Goal: Information Seeking & Learning: Learn about a topic

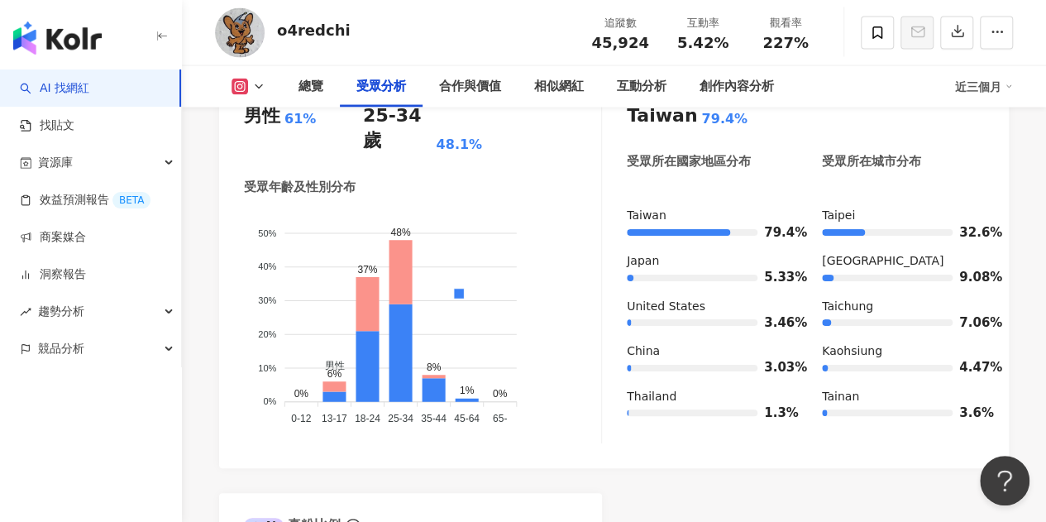
scroll to position [1488, 0]
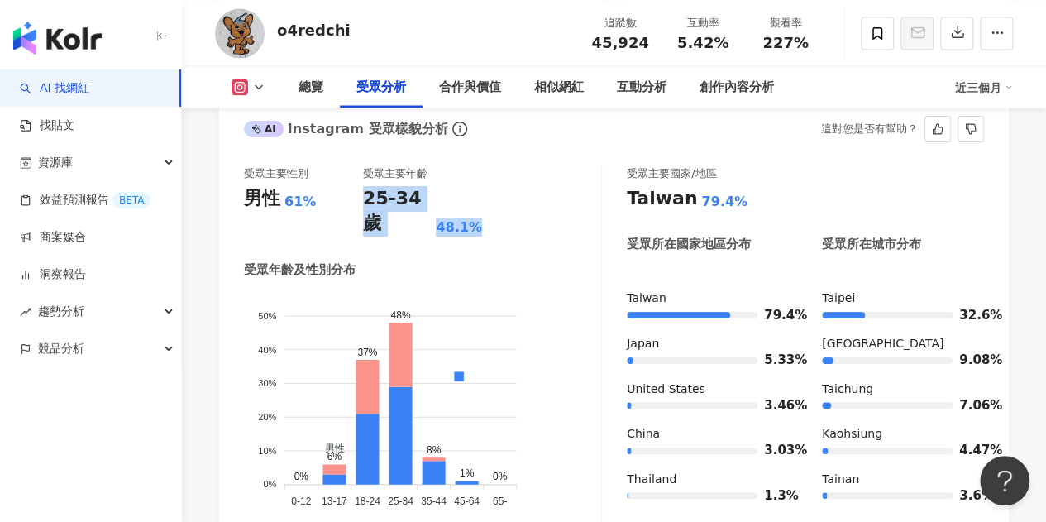
drag, startPoint x: 364, startPoint y: 202, endPoint x: 479, endPoint y: 202, distance: 115.7
click at [479, 202] on div "25-34 歲 48.1%" at bounding box center [422, 211] width 119 height 51
copy div "25-34 歲 48.1%"
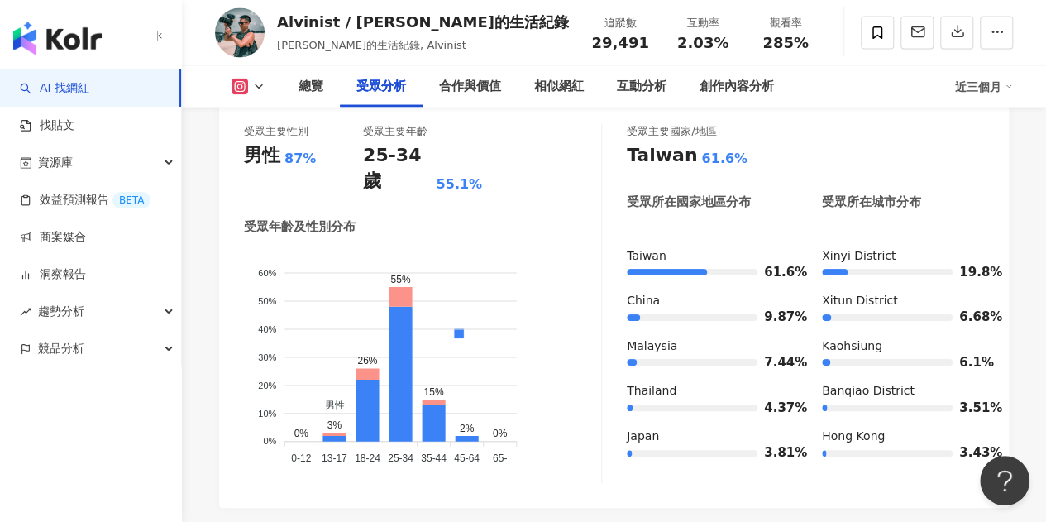
scroll to position [1423, 0]
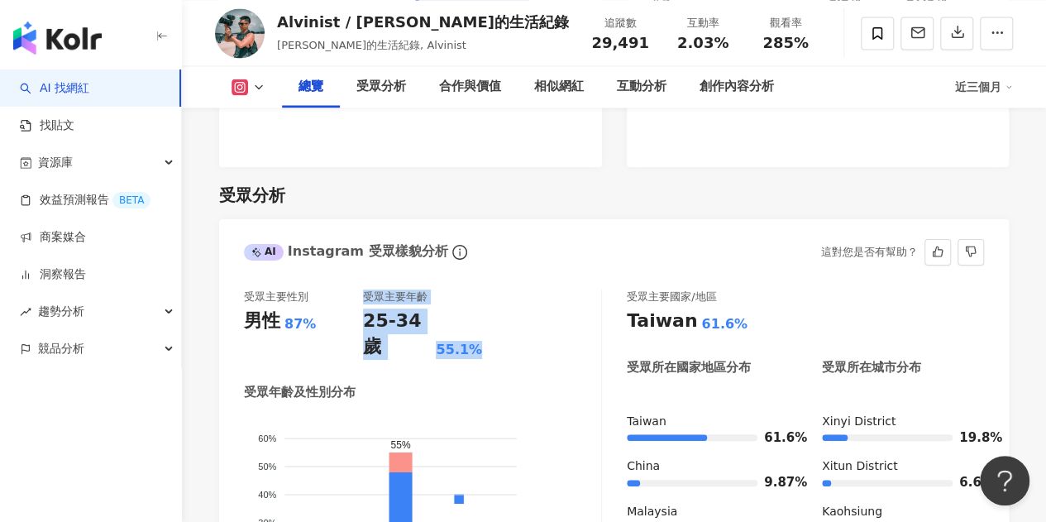
drag, startPoint x: 481, startPoint y: 326, endPoint x: 344, endPoint y: 331, distance: 137.3
click at [344, 328] on div "受眾主要性別 男性 87% 受眾主要年齡 25-34 歲 55.1%" at bounding box center [422, 324] width 357 height 70
copy div "受眾主要年齡 25-34 歲 55.1%"
click at [493, 305] on div "受眾主要性別 男性 87% 受眾主要年齡 25-34 歲 55.1%" at bounding box center [422, 324] width 357 height 70
drag, startPoint x: 479, startPoint y: 324, endPoint x: 357, endPoint y: 323, distance: 122.3
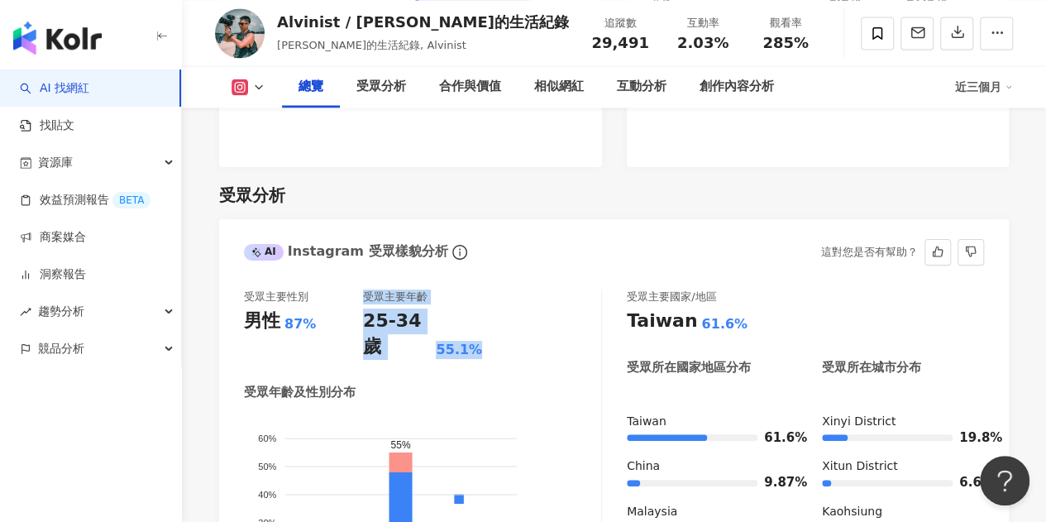
click at [357, 323] on div "受眾主要性別 男性 87% 受眾主要年齡 25-34 歲 55.1%" at bounding box center [422, 324] width 357 height 70
copy div "受眾主要年齡 25-34 歲 55.1%"
click at [450, 345] on div "受眾主要性別 男性 87% 受眾主要年齡 25-34 歲 55.1% 受眾年齡及性別分布 男性 女性 60% 60% 50% 50% 40% 40% 30% …" at bounding box center [423, 468] width 358 height 359
drag, startPoint x: 367, startPoint y: 324, endPoint x: 478, endPoint y: 324, distance: 110.7
click at [478, 324] on div "25-34 歲 55.1%" at bounding box center [422, 333] width 119 height 51
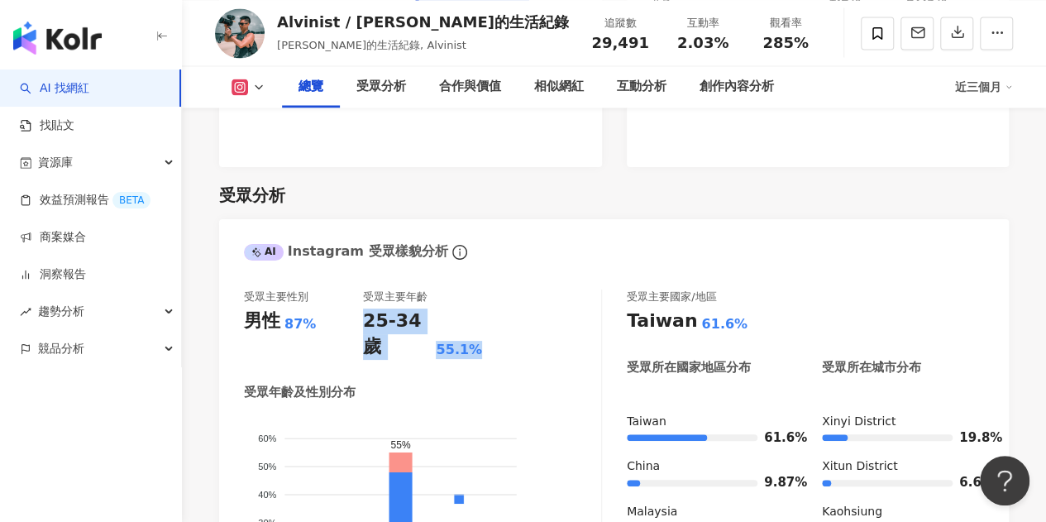
copy div "25-34 歲 55.1%"
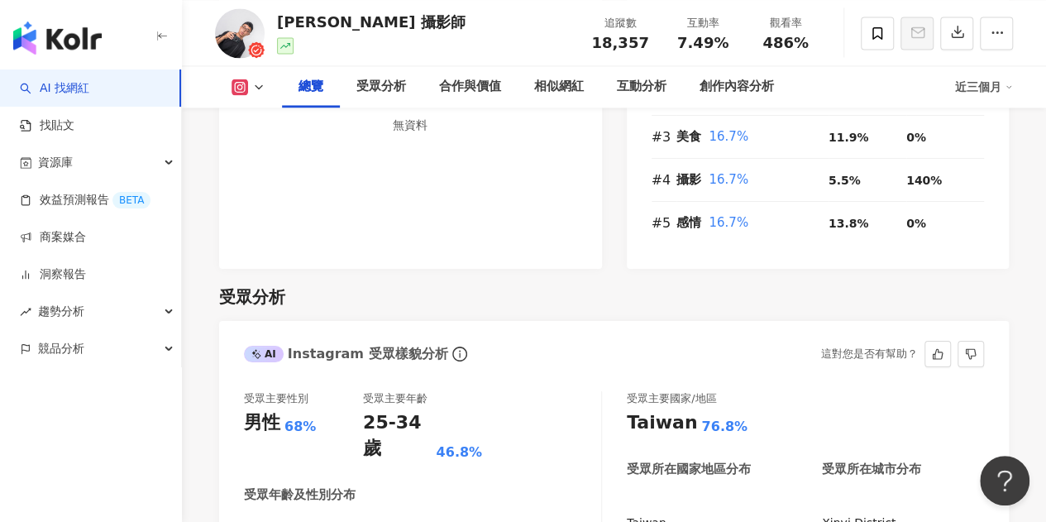
scroll to position [1520, 0]
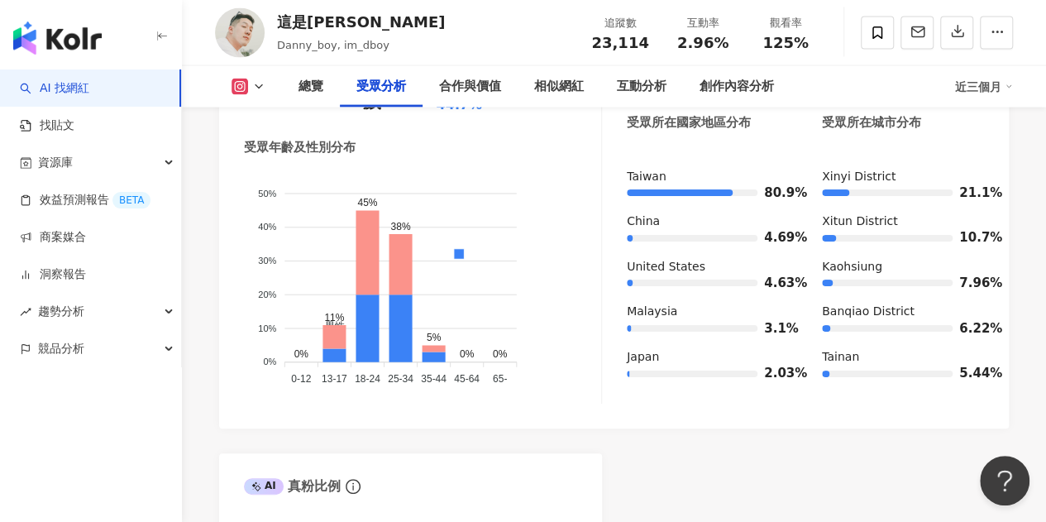
scroll to position [1506, 0]
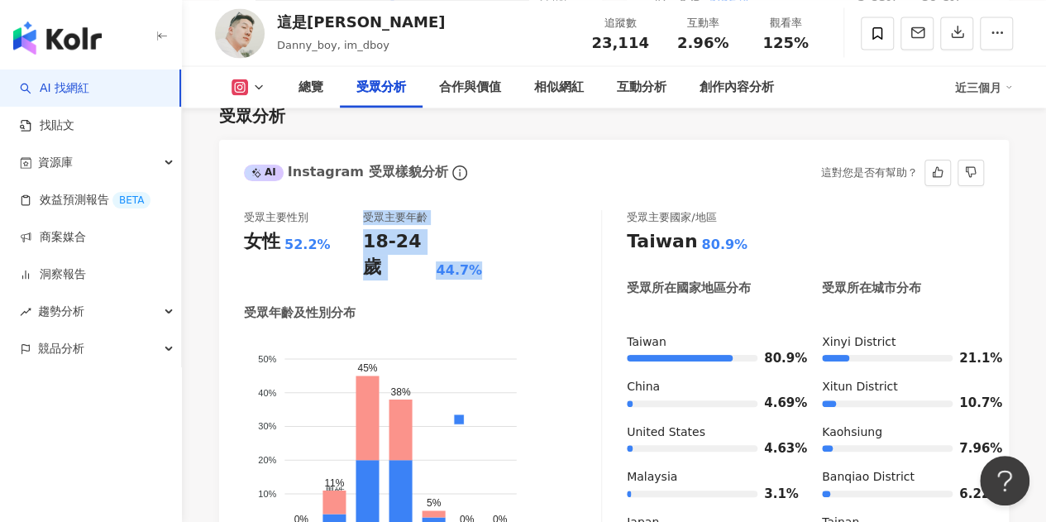
drag, startPoint x: 478, startPoint y: 242, endPoint x: 348, endPoint y: 241, distance: 129.8
click at [348, 241] on div "受眾主要性別 女性 52.2% 受眾主要年齡 18-24 歲 44.7%" at bounding box center [422, 245] width 357 height 70
click at [503, 227] on div "受眾主要性別 女性 52.2% 受眾主要年齡 18-24 歲 44.7%" at bounding box center [422, 245] width 357 height 70
drag, startPoint x: 363, startPoint y: 245, endPoint x: 475, endPoint y: 244, distance: 112.4
click at [475, 244] on div "18-24 歲 44.7%" at bounding box center [422, 254] width 119 height 51
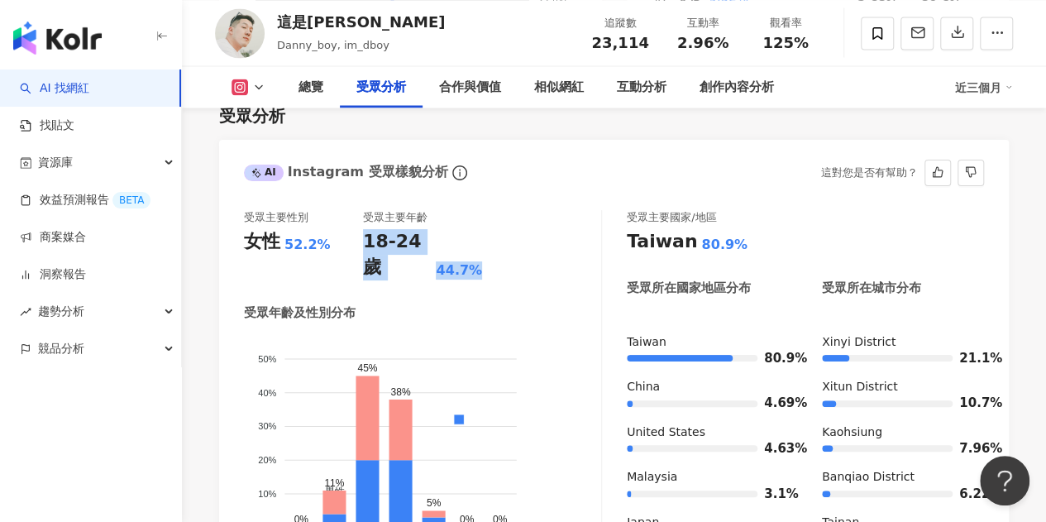
copy div "18-24 歲 44.7%"
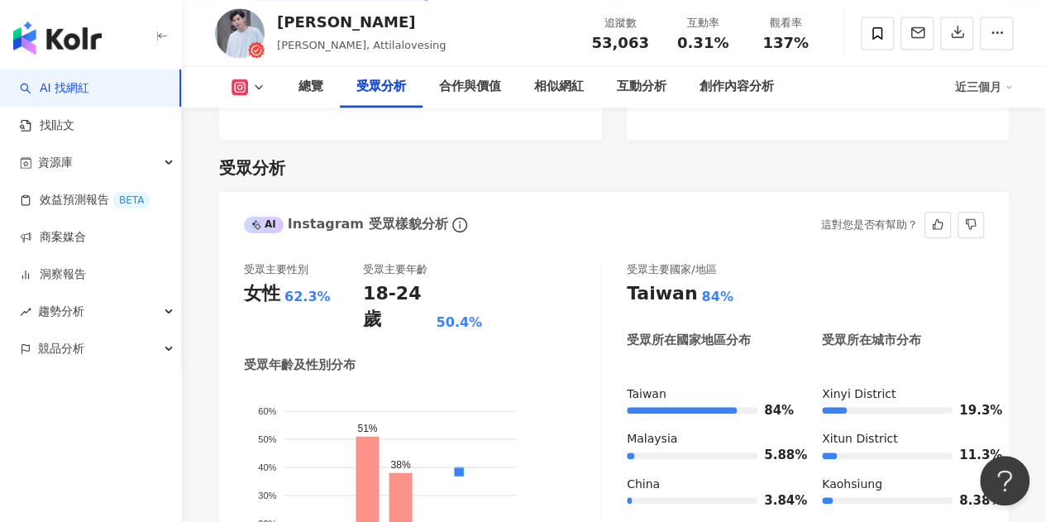
scroll to position [1506, 0]
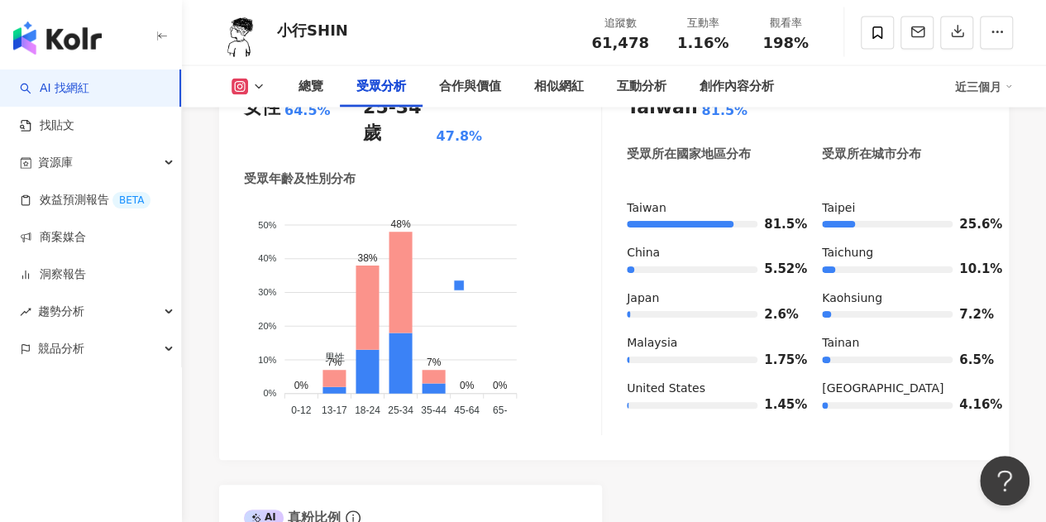
scroll to position [1570, 0]
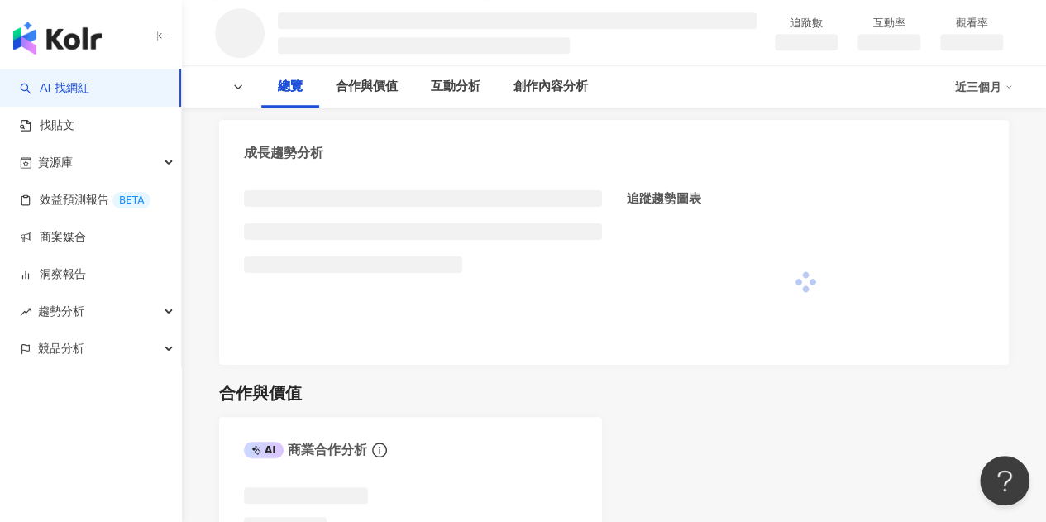
scroll to position [631, 0]
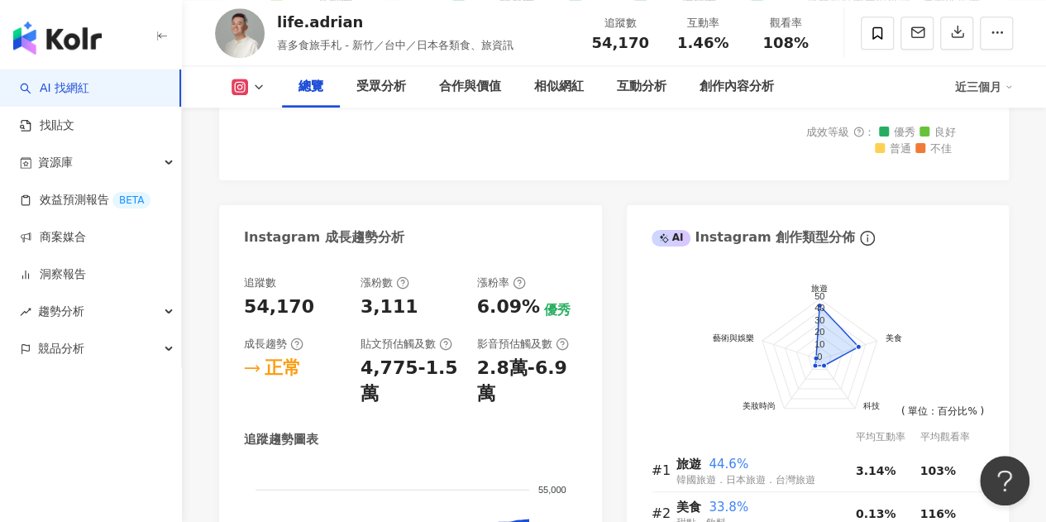
scroll to position [1341, 0]
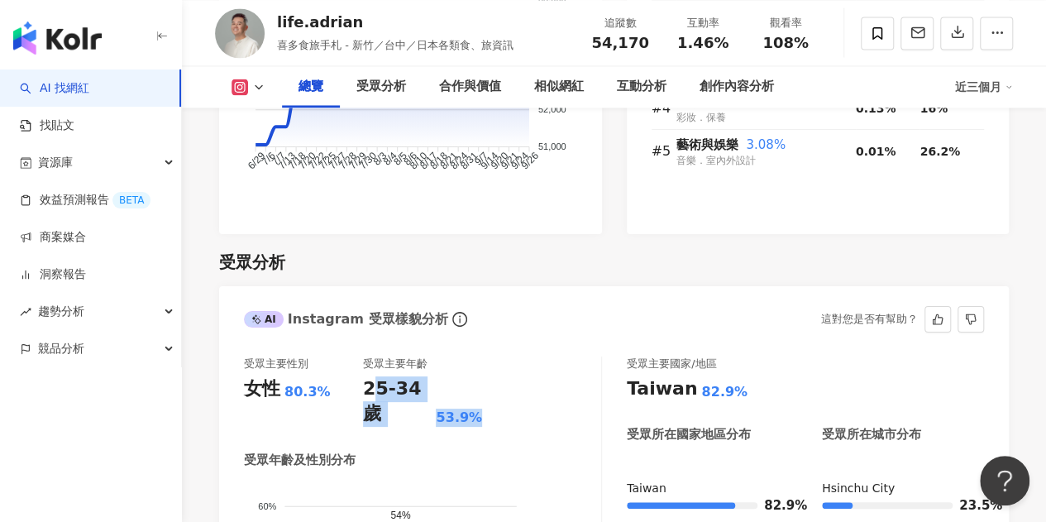
drag, startPoint x: 369, startPoint y: 389, endPoint x: 483, endPoint y: 389, distance: 114.1
click at [483, 389] on div "受眾主要性別 女性 80.3% 受眾主要年齡 25-34 歲 53.9%" at bounding box center [422, 391] width 357 height 70
drag, startPoint x: 359, startPoint y: 393, endPoint x: 484, endPoint y: 390, distance: 125.7
click at [484, 390] on div "受眾主要性別 女性 80.3% 受眾主要年齡 25-34 歲 53.9%" at bounding box center [422, 391] width 357 height 70
click at [496, 389] on div "受眾主要性別 女性 80.3% 受眾主要年齡 25-34 歲 53.9%" at bounding box center [422, 391] width 357 height 70
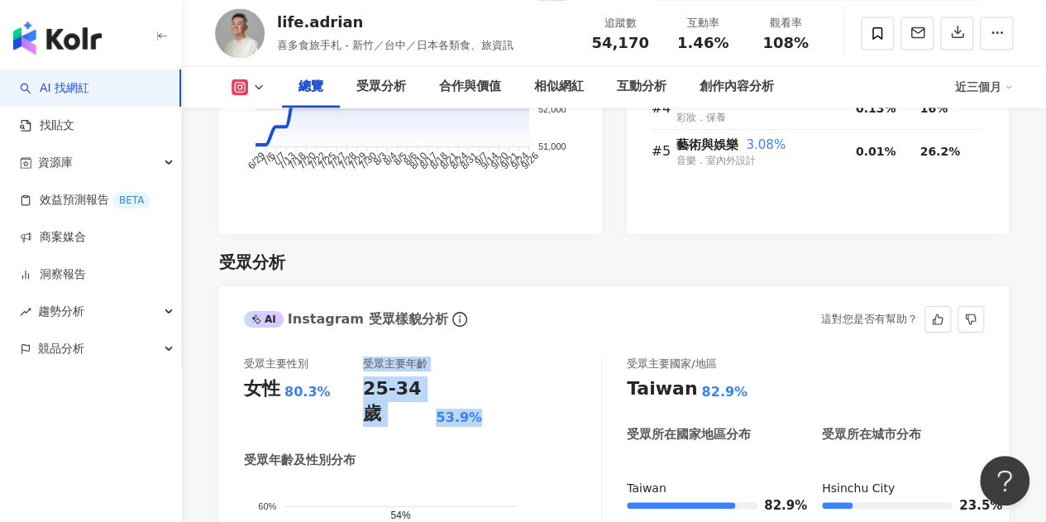
click at [487, 392] on div "受眾主要性別 女性 80.3% 受眾主要年齡 25-34 歲 53.9%" at bounding box center [422, 391] width 357 height 70
click at [481, 394] on div "25-34 歲 53.9%" at bounding box center [422, 401] width 119 height 51
drag, startPoint x: 477, startPoint y: 396, endPoint x: 370, endPoint y: 398, distance: 106.6
click at [367, 399] on div "25-34 歲 53.9%" at bounding box center [422, 401] width 119 height 51
copy div "25-34 歲 53.9%"
